Goal: Understand process/instructions: Learn about a topic

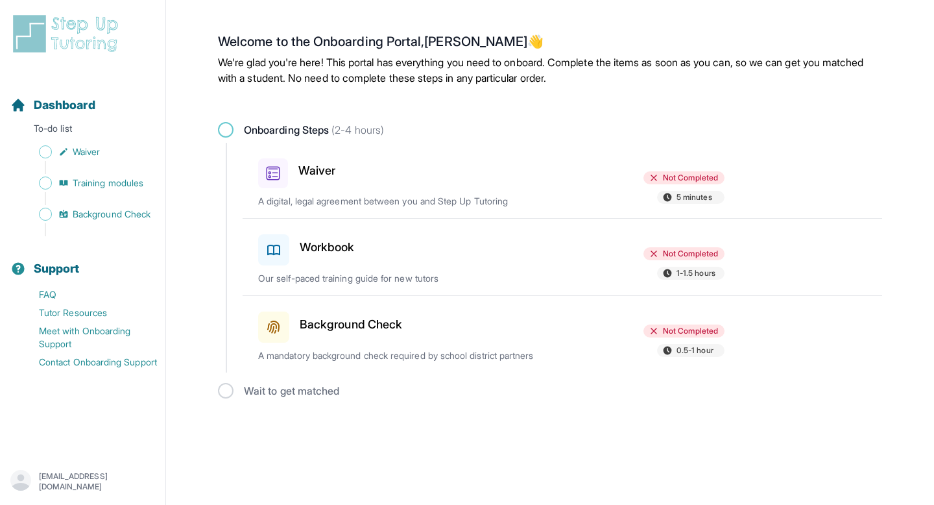
click at [377, 162] on div "Waiver" at bounding box center [333, 170] width 151 height 35
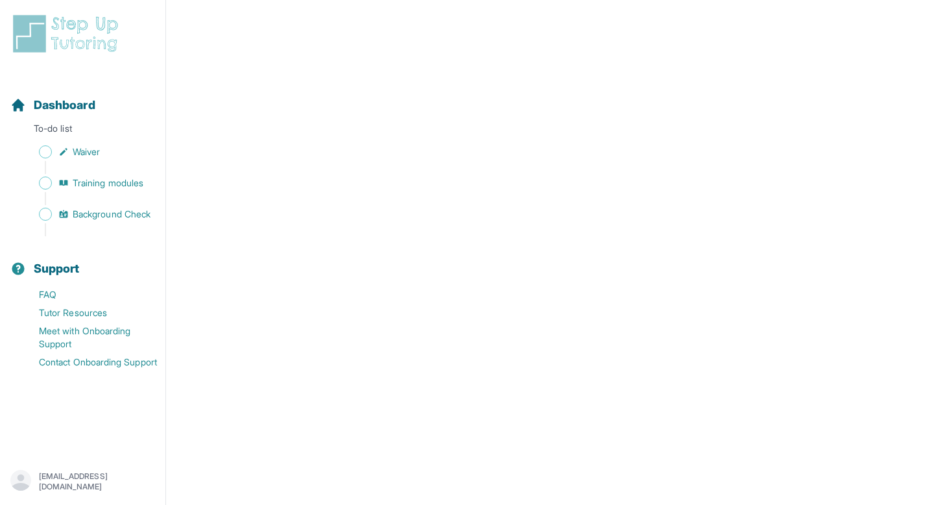
scroll to position [2078, 0]
click at [89, 156] on span "Waiver" at bounding box center [86, 151] width 27 height 13
click at [88, 197] on div "Sidebar" at bounding box center [85, 198] width 150 height 13
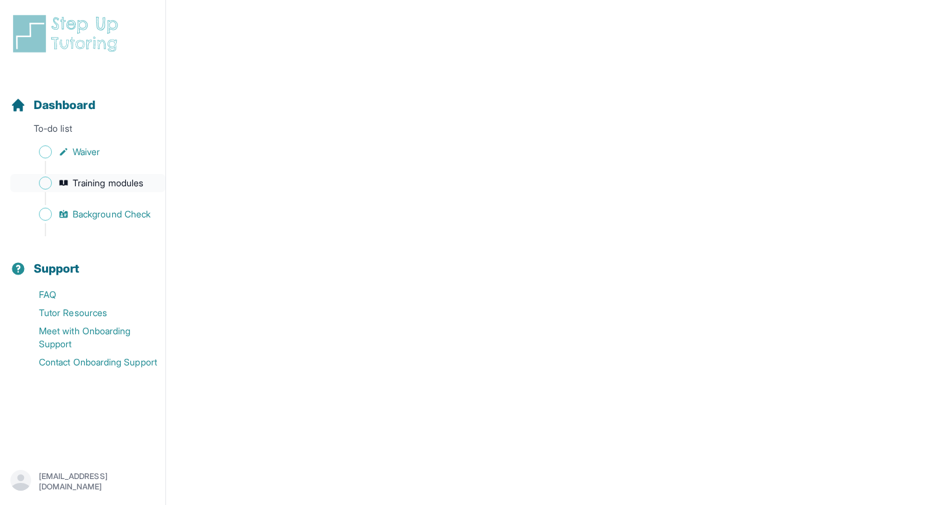
click at [88, 182] on span "Training modules" at bounding box center [108, 183] width 71 height 13
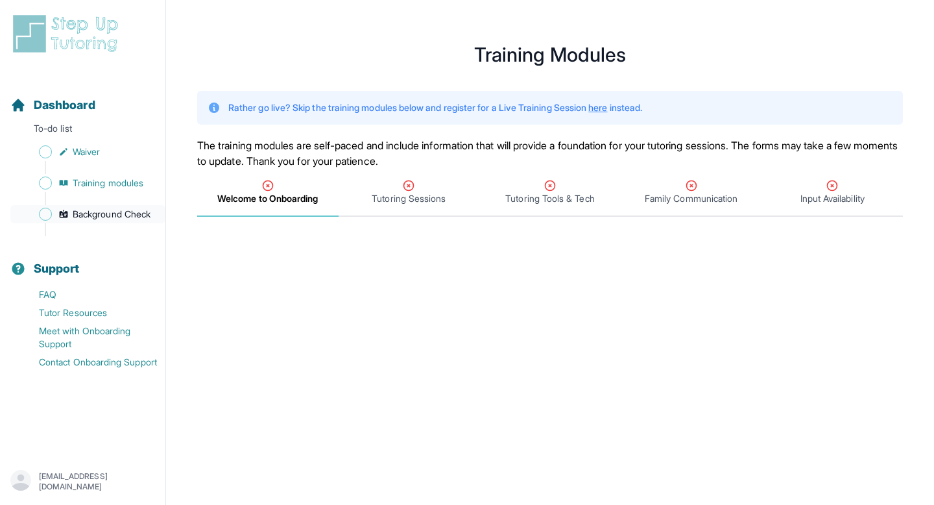
click at [114, 210] on span "Background Check" at bounding box center [112, 214] width 78 height 13
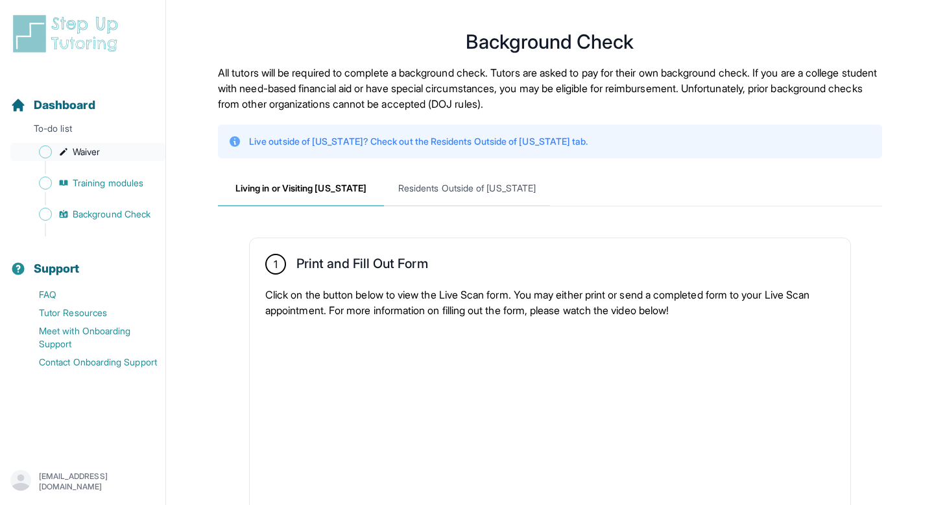
click at [89, 151] on span "Waiver" at bounding box center [86, 151] width 27 height 13
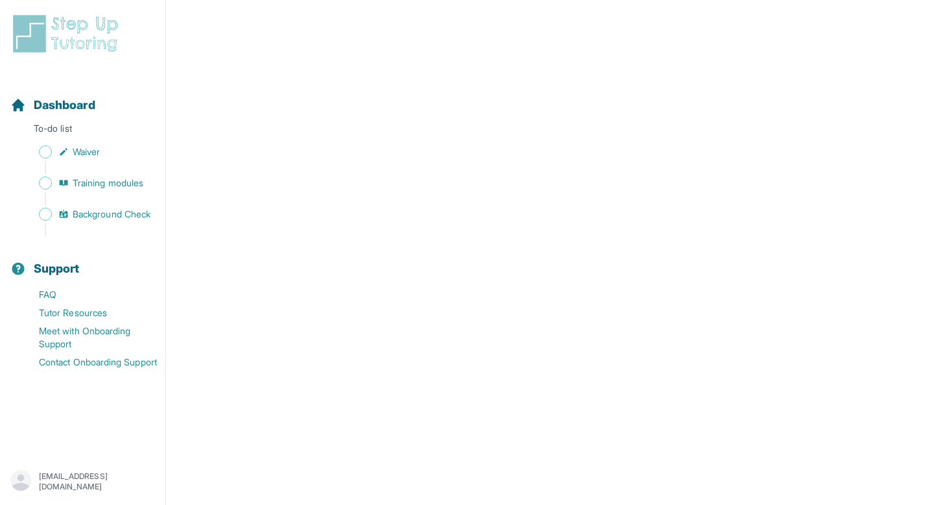
scroll to position [2067, 0]
click at [115, 186] on span "Training modules" at bounding box center [108, 183] width 71 height 13
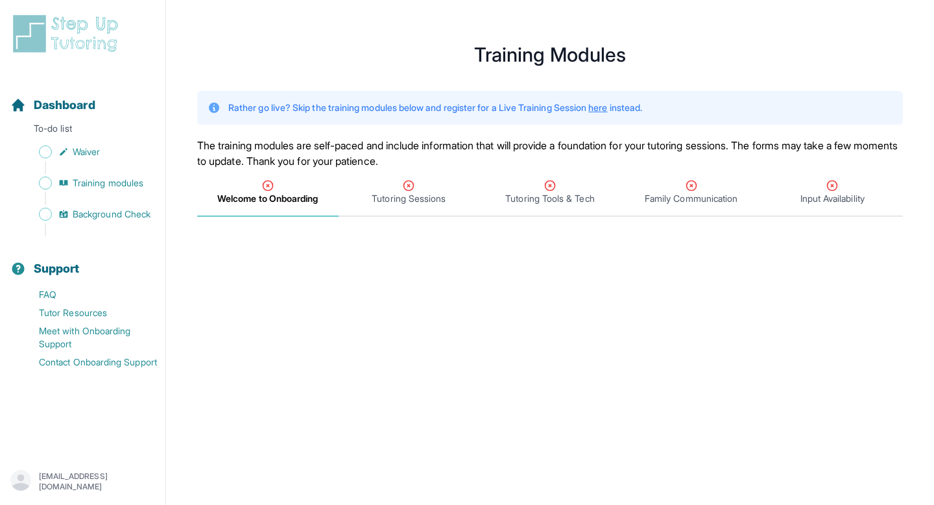
scroll to position [19, 0]
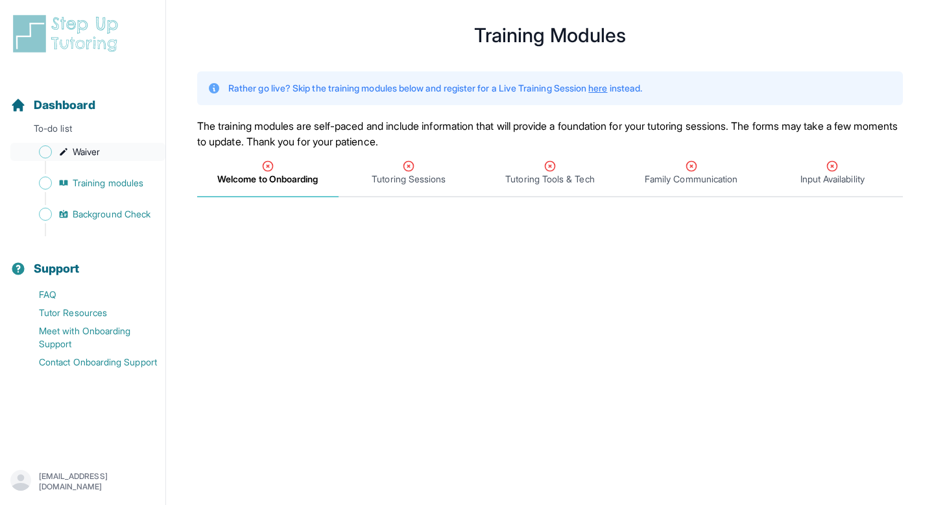
click at [96, 150] on span "Waiver" at bounding box center [86, 151] width 27 height 13
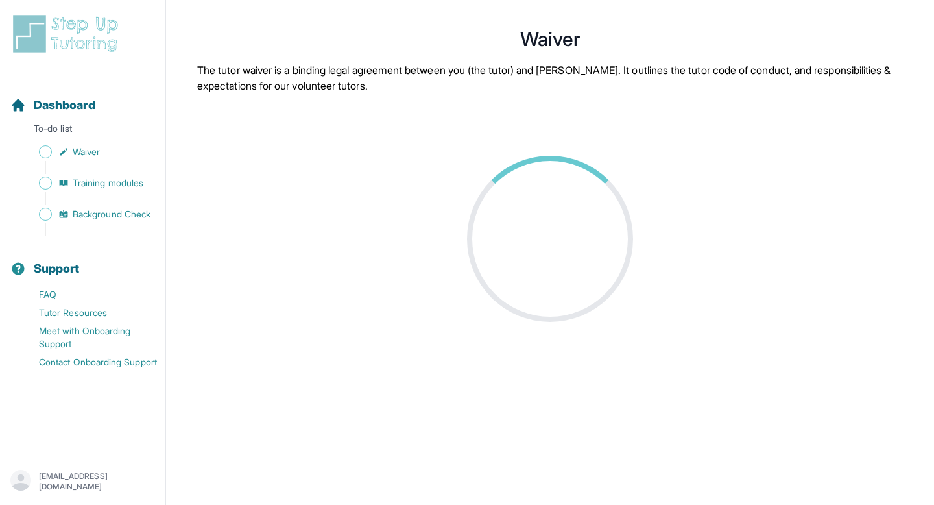
scroll to position [19, 0]
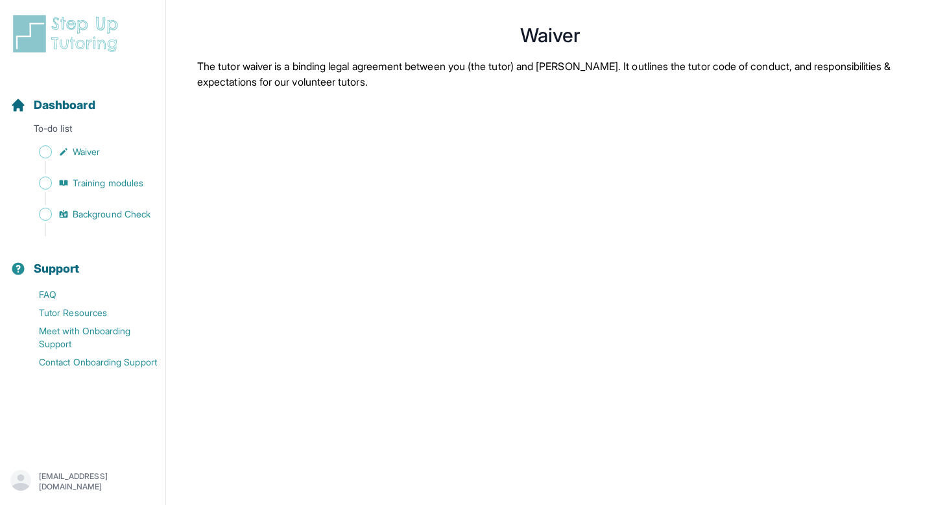
click at [73, 23] on img at bounding box center [68, 34] width 116 height 42
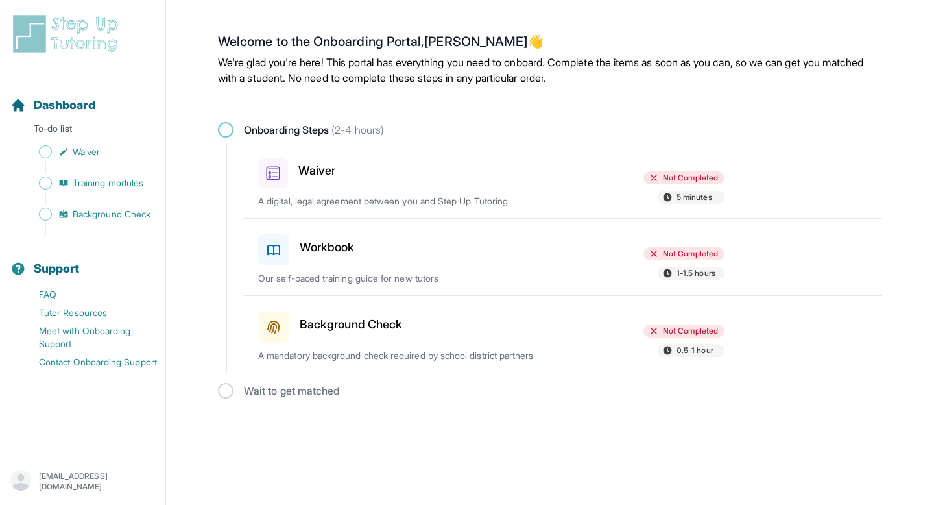
click at [295, 191] on div "Waiver Not Completed 5 minutes A digital, legal agreement between you and Step …" at bounding box center [570, 180] width 624 height 75
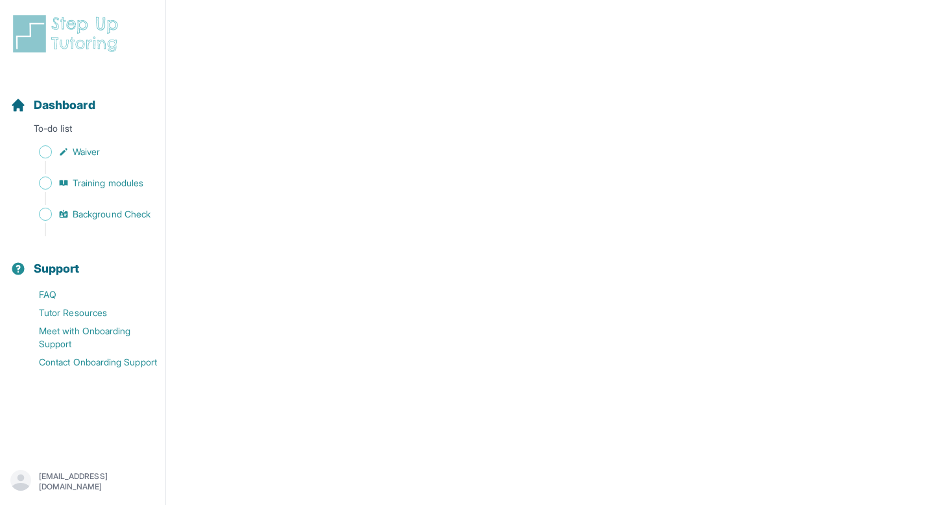
scroll to position [2262, 0]
click at [130, 186] on span "Training modules" at bounding box center [108, 183] width 71 height 13
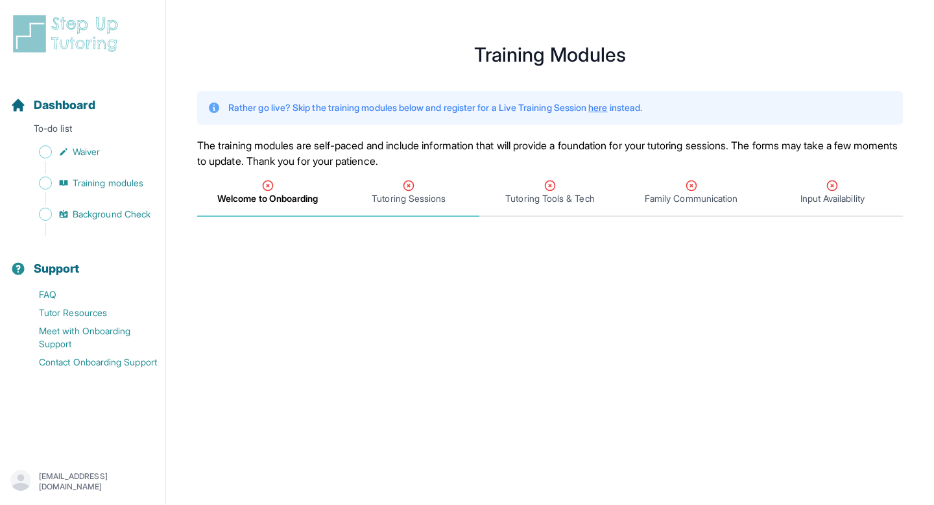
click at [411, 198] on span "Tutoring Sessions" at bounding box center [409, 198] width 74 height 13
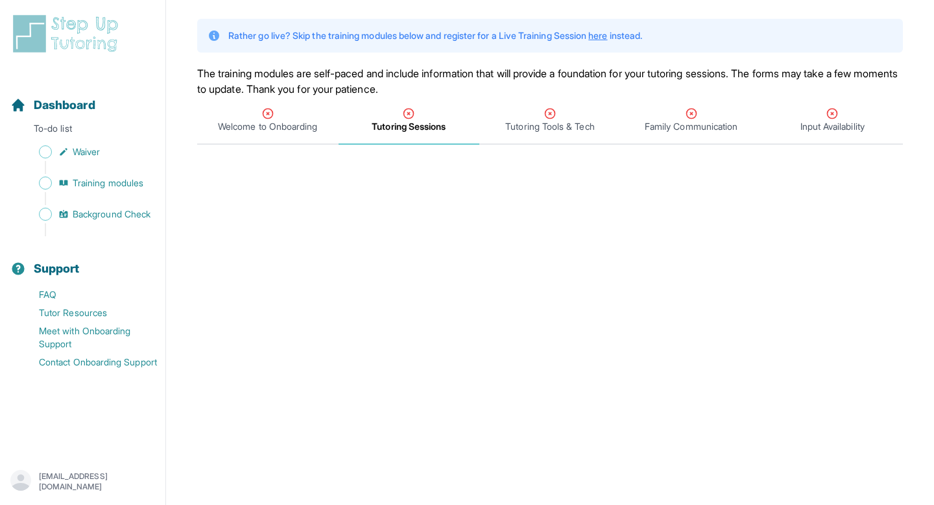
scroll to position [71, 0]
click at [415, 122] on span "Tutoring Sessions" at bounding box center [409, 127] width 74 height 13
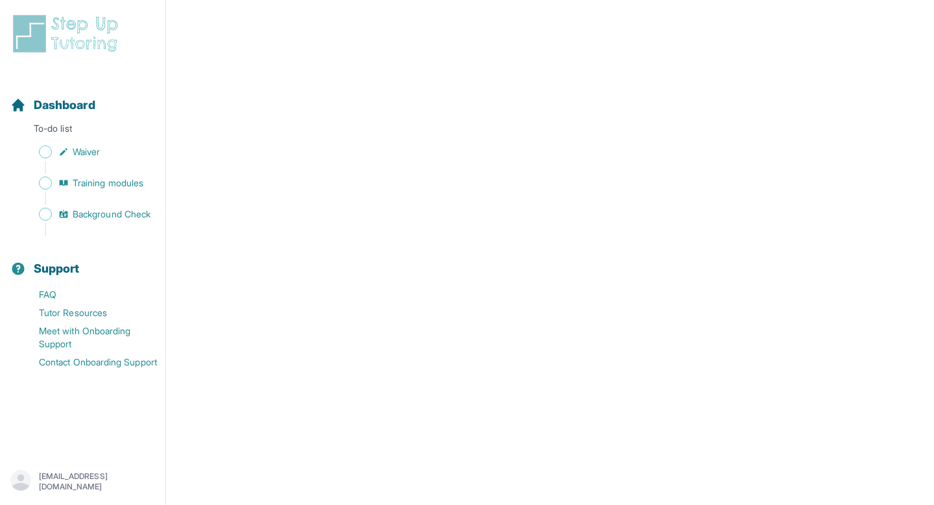
scroll to position [0, 0]
